Goal: Go to known website: Access a specific website the user already knows

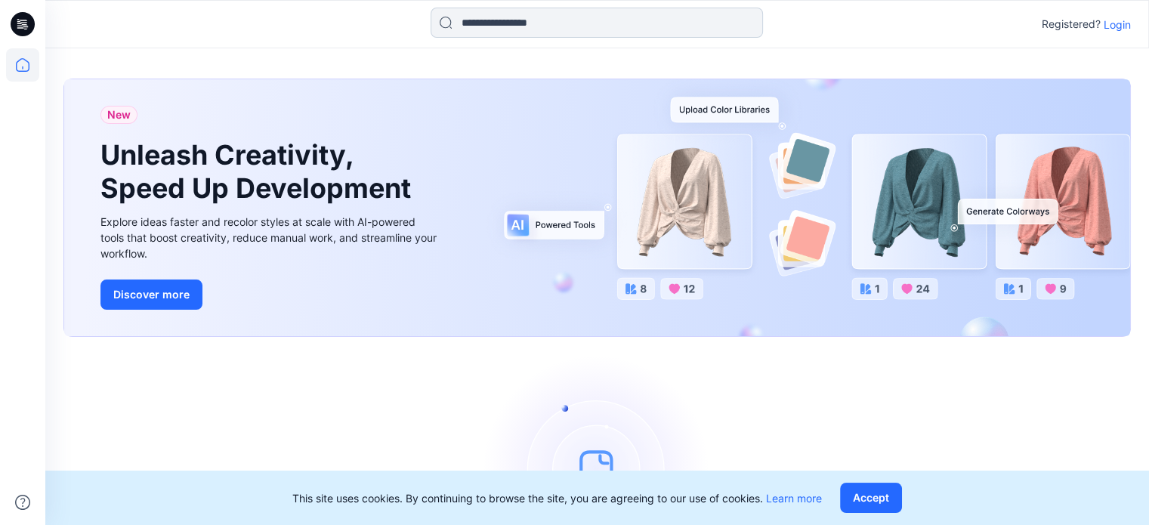
click at [490, 23] on input at bounding box center [597, 23] width 333 height 30
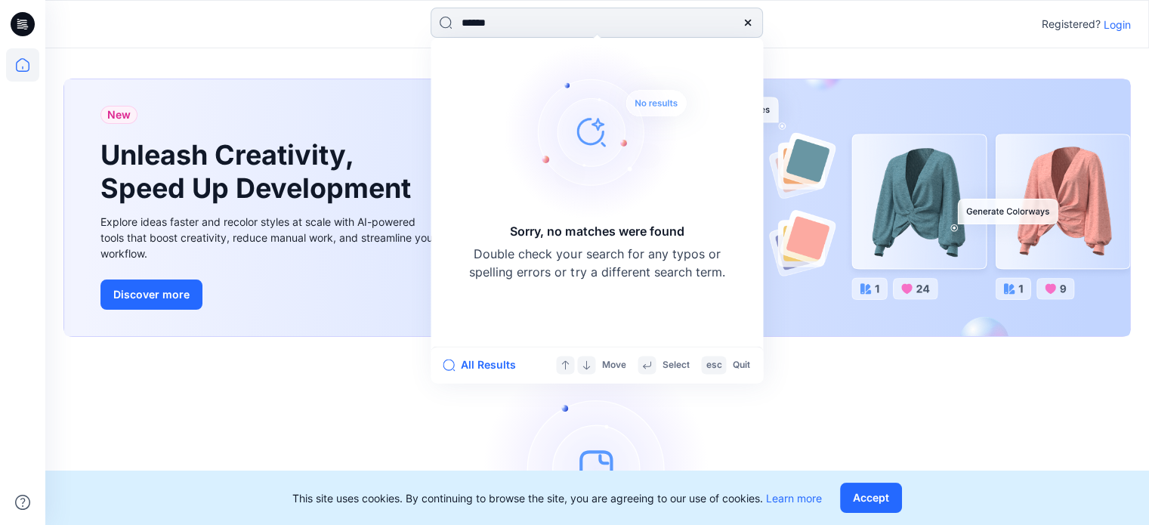
click at [530, 27] on input "******" at bounding box center [597, 23] width 333 height 30
type input "*"
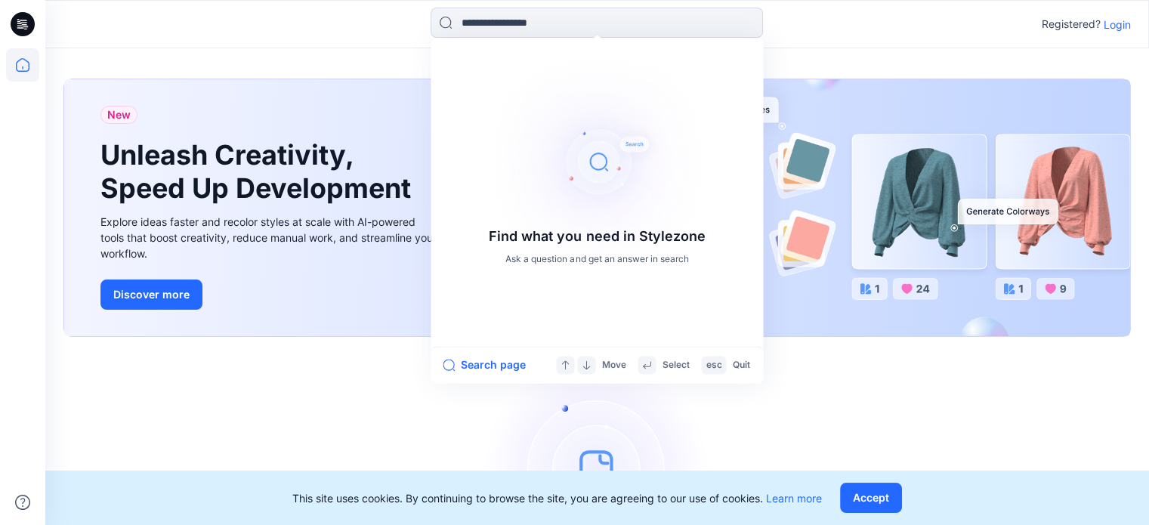
click at [234, 373] on div "Let's get started! Click New to add a style or create a folder." at bounding box center [597, 491] width 1068 height 272
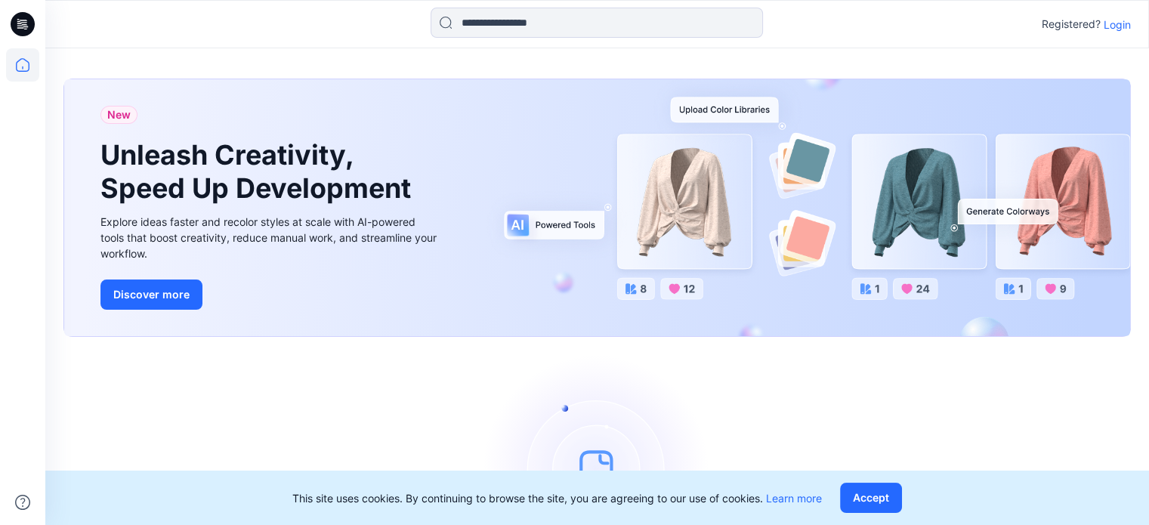
click at [1115, 23] on p "Login" at bounding box center [1117, 25] width 27 height 16
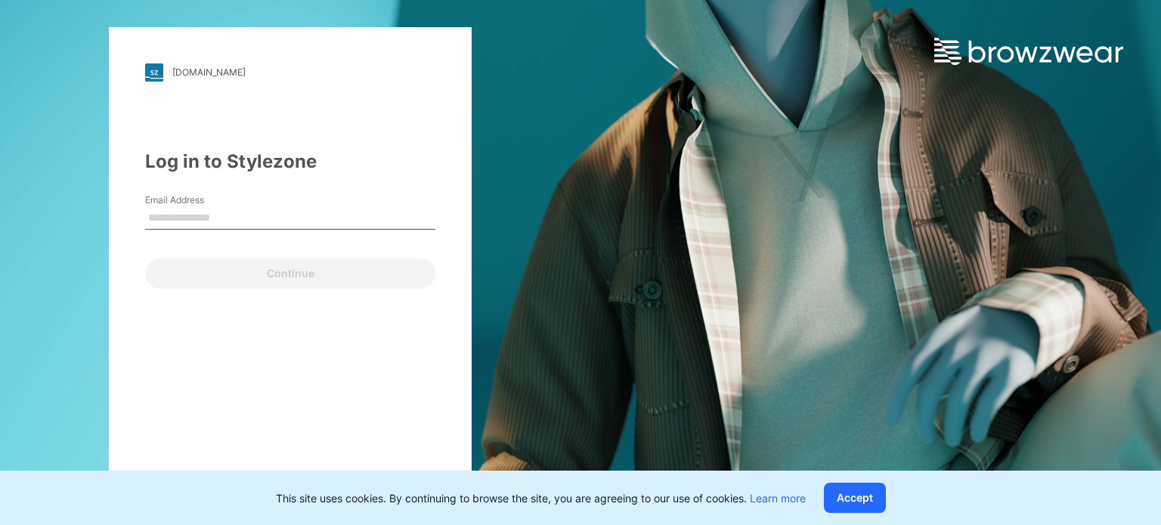
click at [203, 215] on input "Email Address" at bounding box center [290, 218] width 290 height 23
type input "**********"
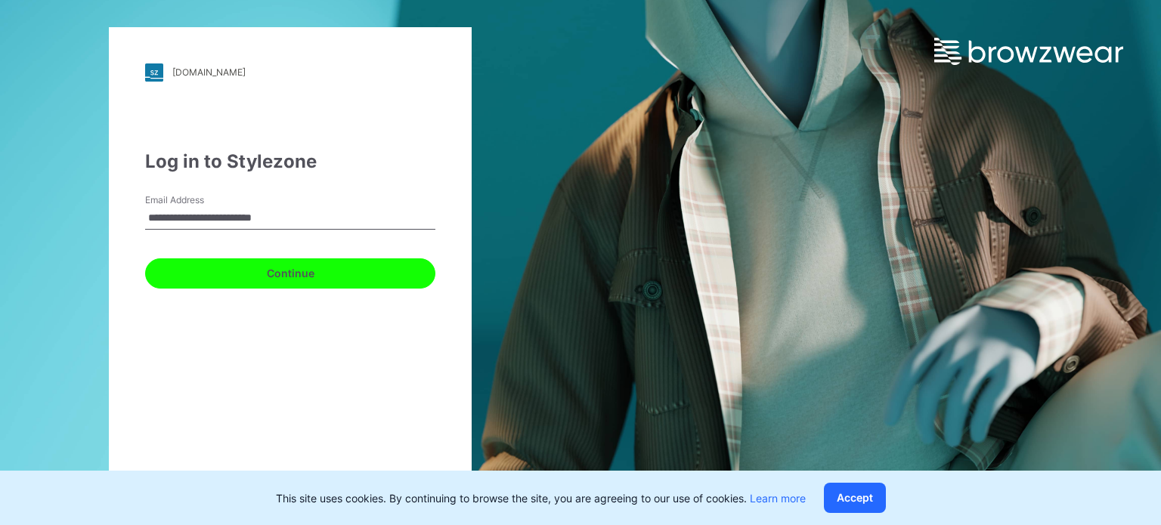
click at [276, 276] on button "Continue" at bounding box center [290, 273] width 290 height 30
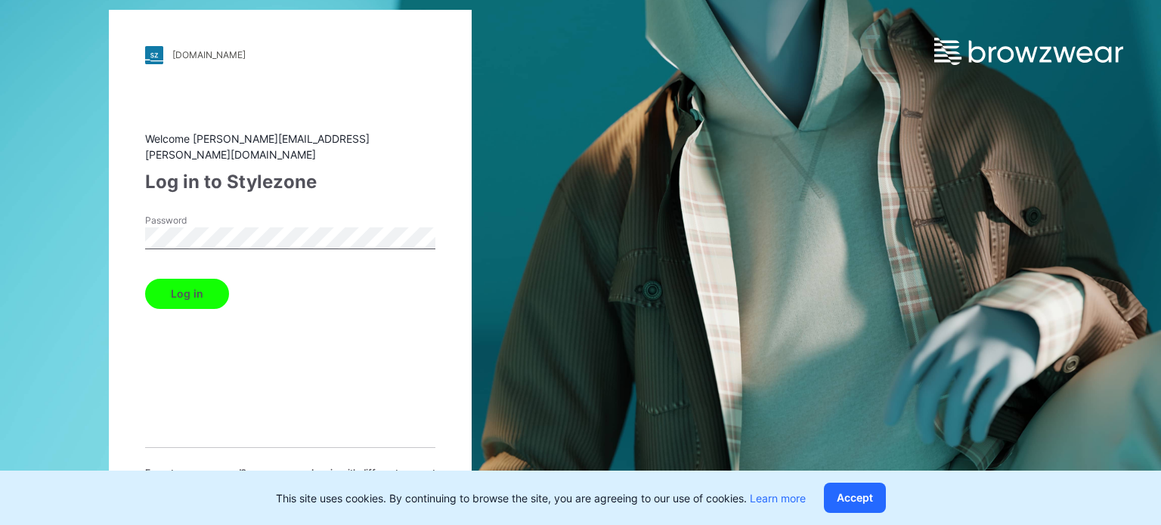
click at [145, 279] on button "Log in" at bounding box center [187, 294] width 84 height 30
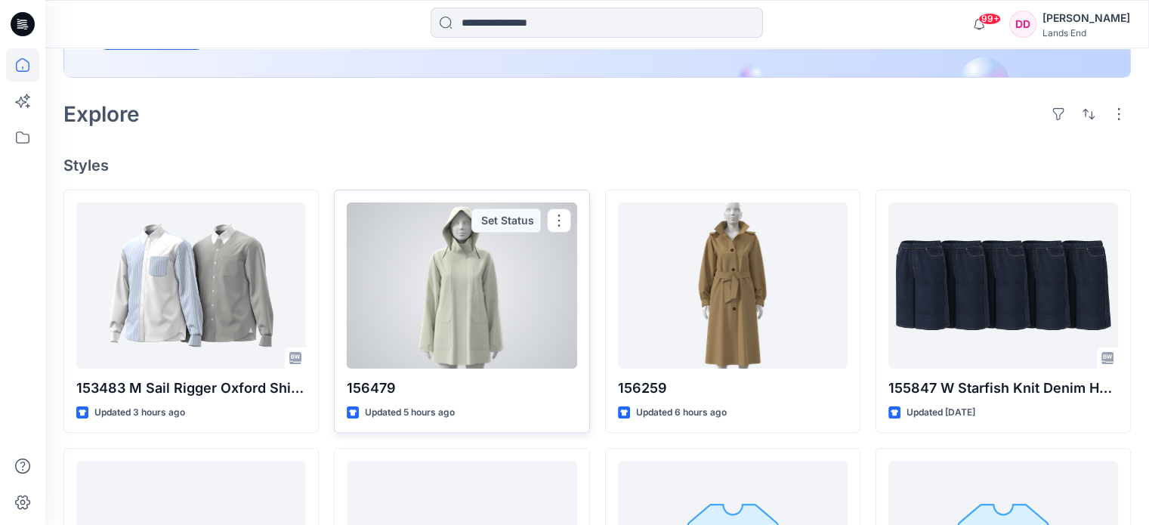
scroll to position [378, 0]
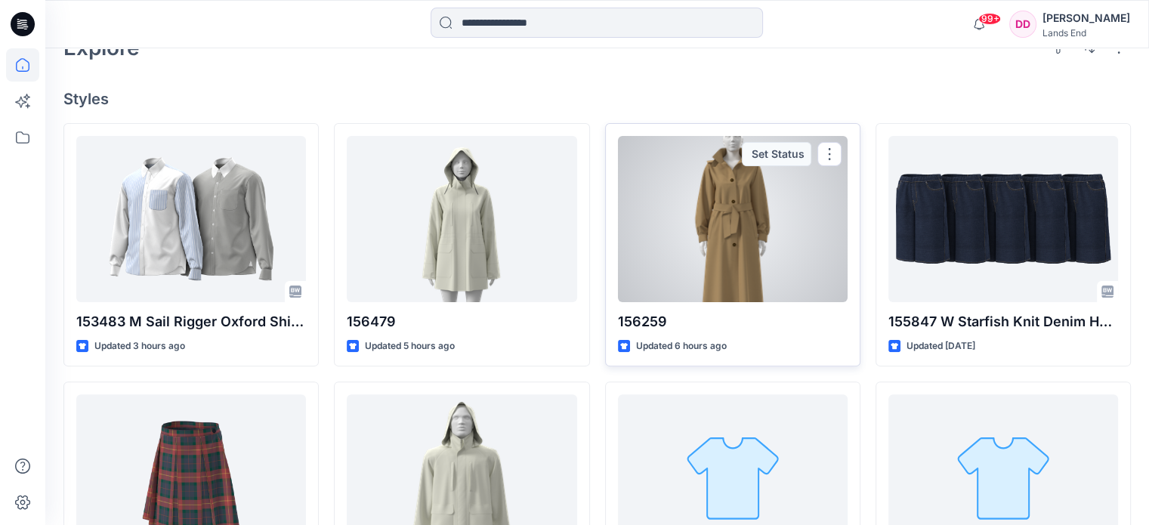
click at [684, 346] on p "Updated 6 hours ago" at bounding box center [681, 347] width 91 height 16
click at [728, 229] on div at bounding box center [733, 219] width 230 height 166
